Goal: Information Seeking & Learning: Check status

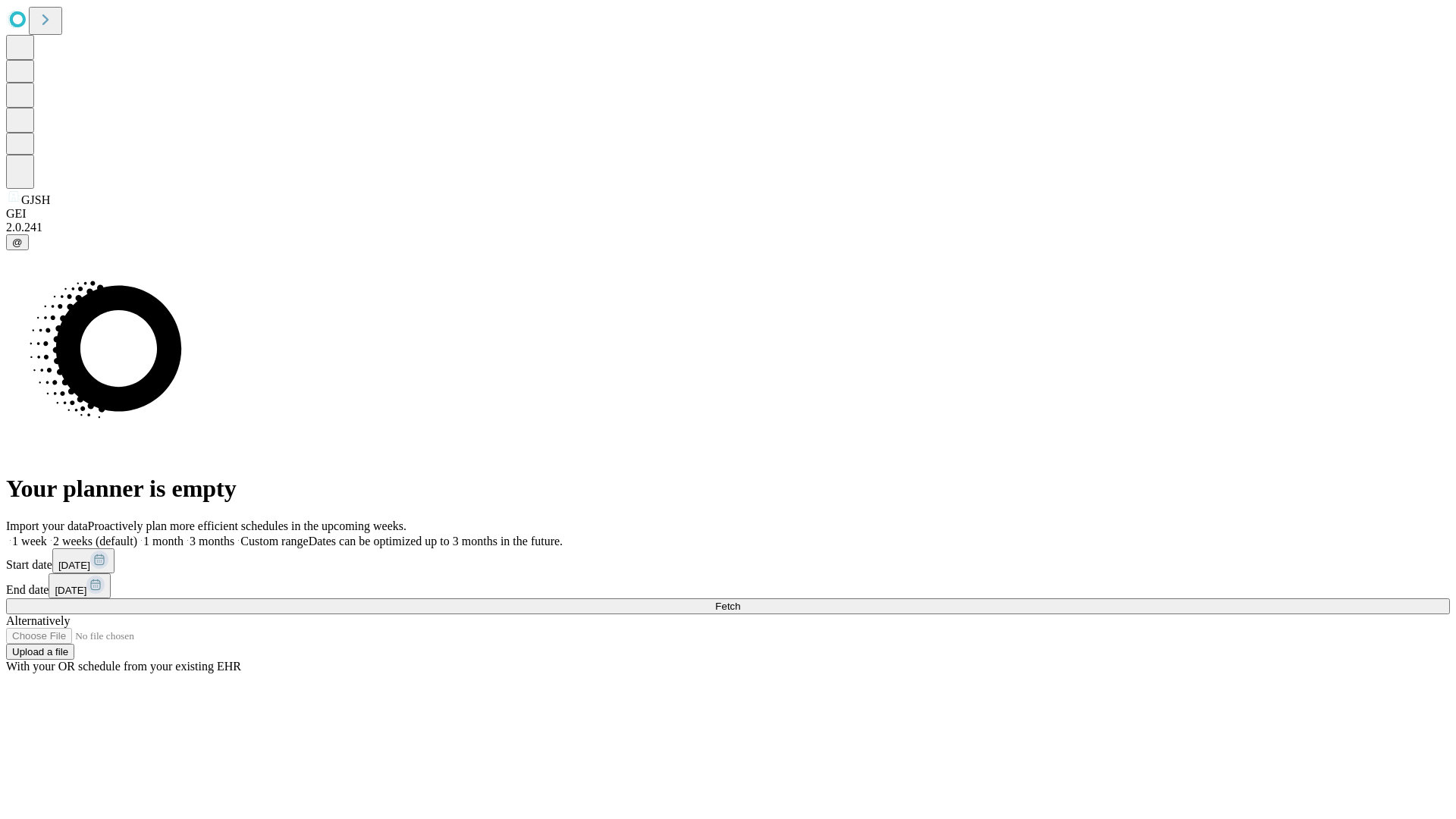
click at [740, 601] on span "Fetch" at bounding box center [727, 607] width 25 height 11
